Goal: Entertainment & Leisure: Consume media (video, audio)

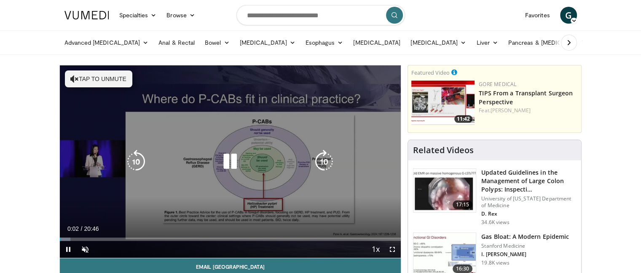
click at [83, 78] on button "Tap to unmute" at bounding box center [98, 78] width 67 height 17
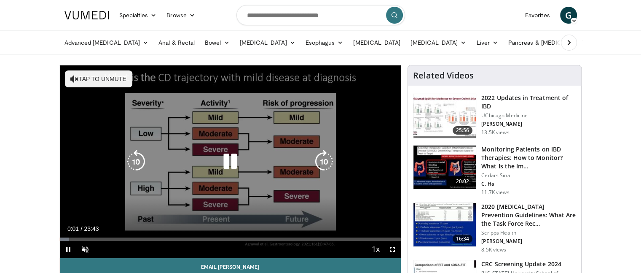
click at [105, 78] on button "Tap to unmute" at bounding box center [98, 78] width 67 height 17
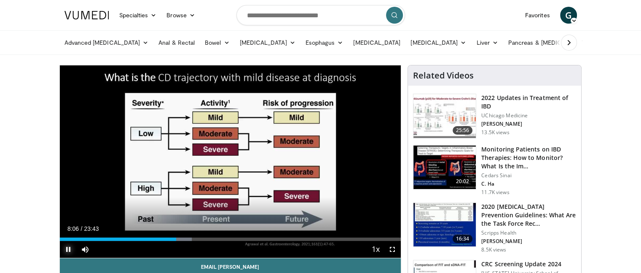
click at [66, 249] on span "Video Player" at bounding box center [68, 249] width 17 height 17
click at [70, 250] on span "Video Player" at bounding box center [68, 249] width 17 height 17
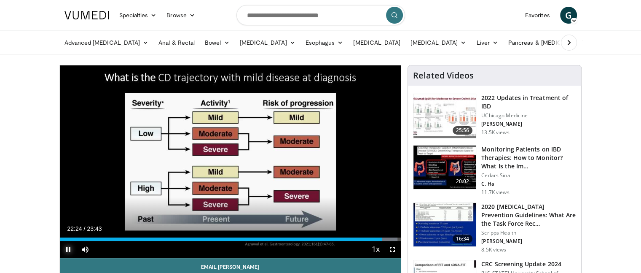
click at [63, 249] on span "Video Player" at bounding box center [68, 249] width 17 height 17
click at [68, 249] on span "Video Player" at bounding box center [68, 249] width 17 height 17
